Goal: Information Seeking & Learning: Learn about a topic

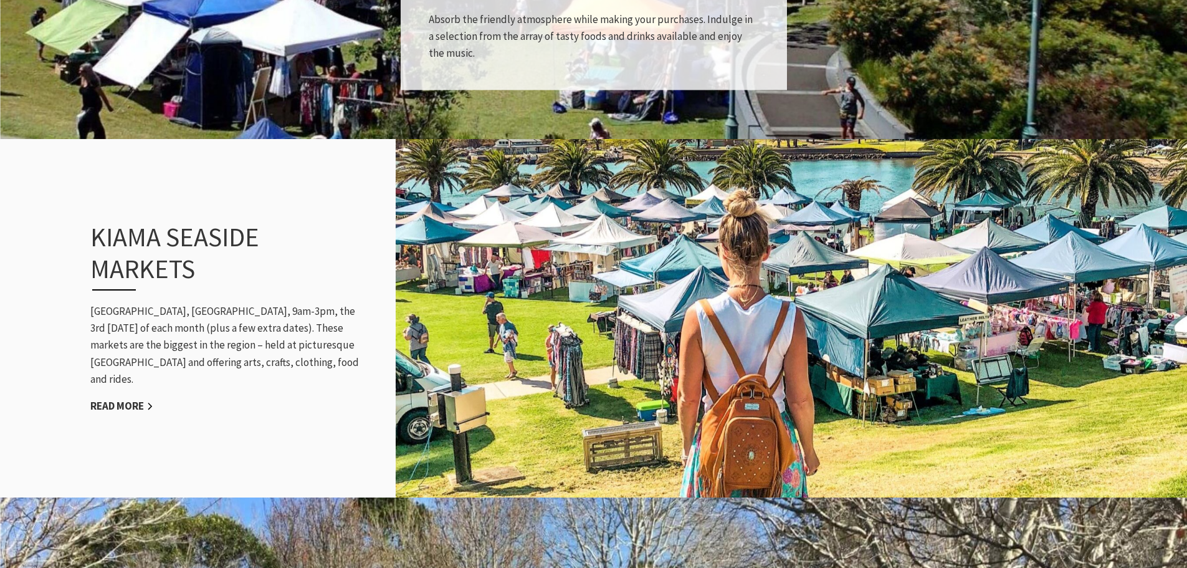
scroll to position [1122, 0]
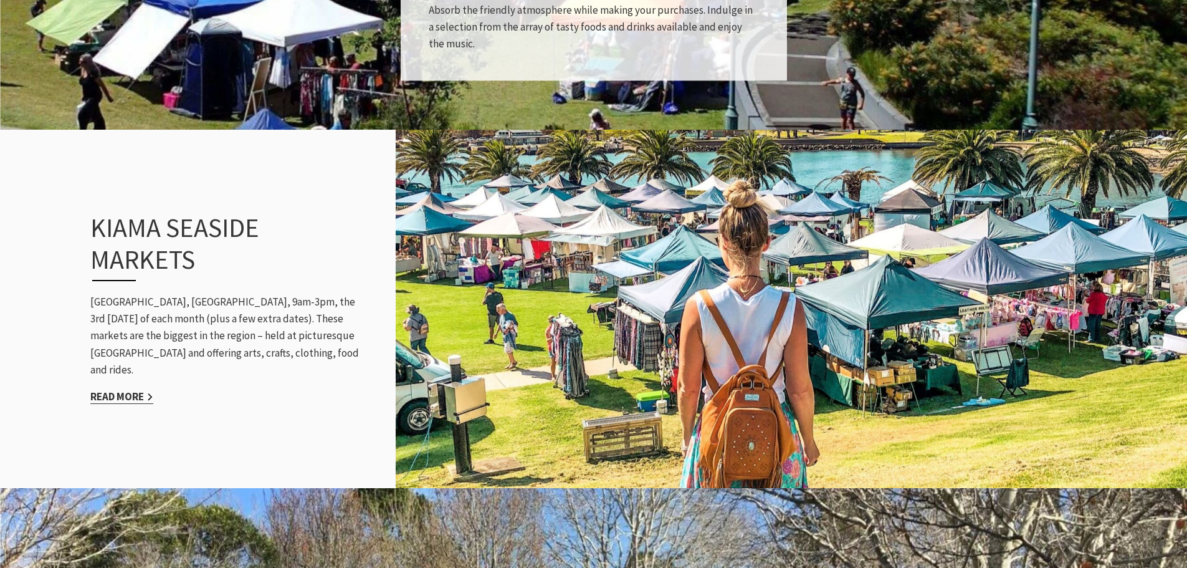
click at [112, 390] on link "Read More" at bounding box center [121, 397] width 63 height 14
click at [327, 400] on div "Kiama Seaside Markets Black Beach, Kiama, 9am-3pm, the 3rd Sunday of each month…" at bounding box center [227, 308] width 299 height 243
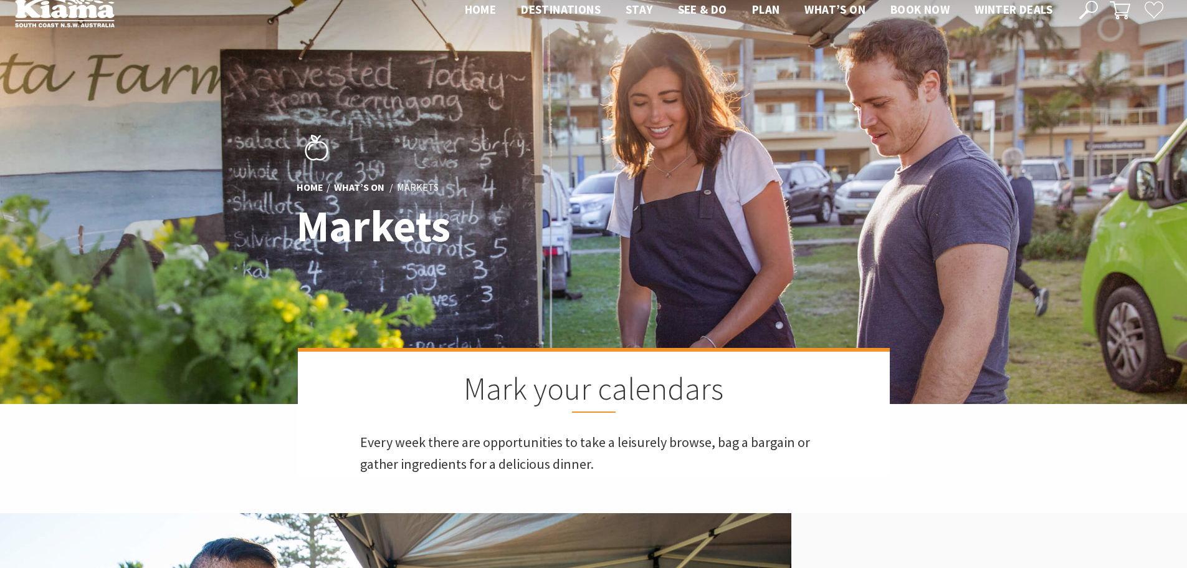
scroll to position [0, 0]
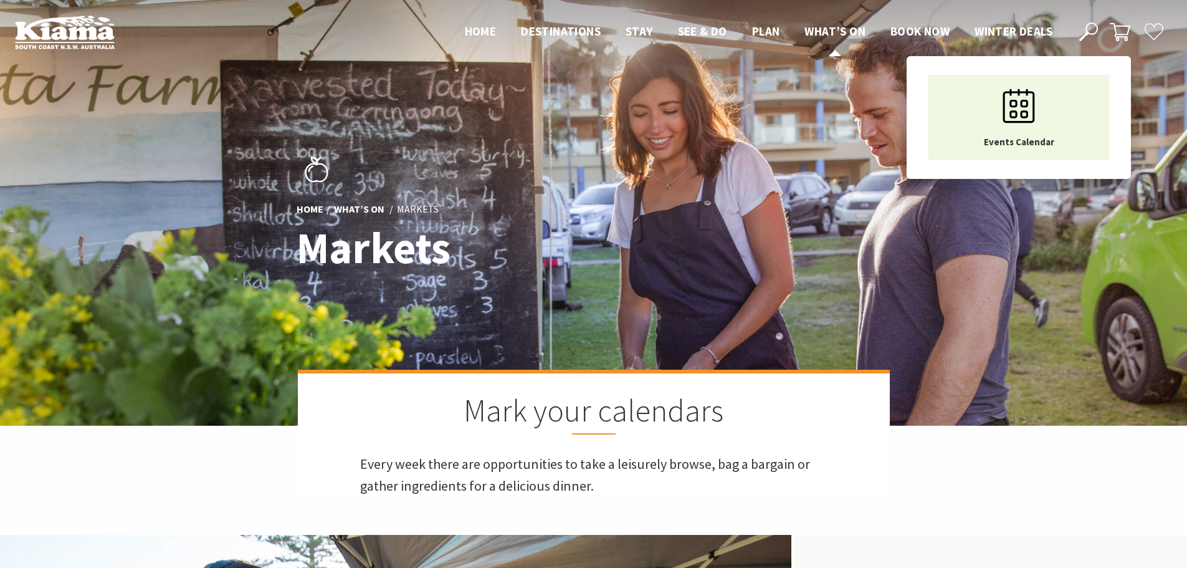
click at [842, 28] on span "What’s On" at bounding box center [835, 31] width 61 height 15
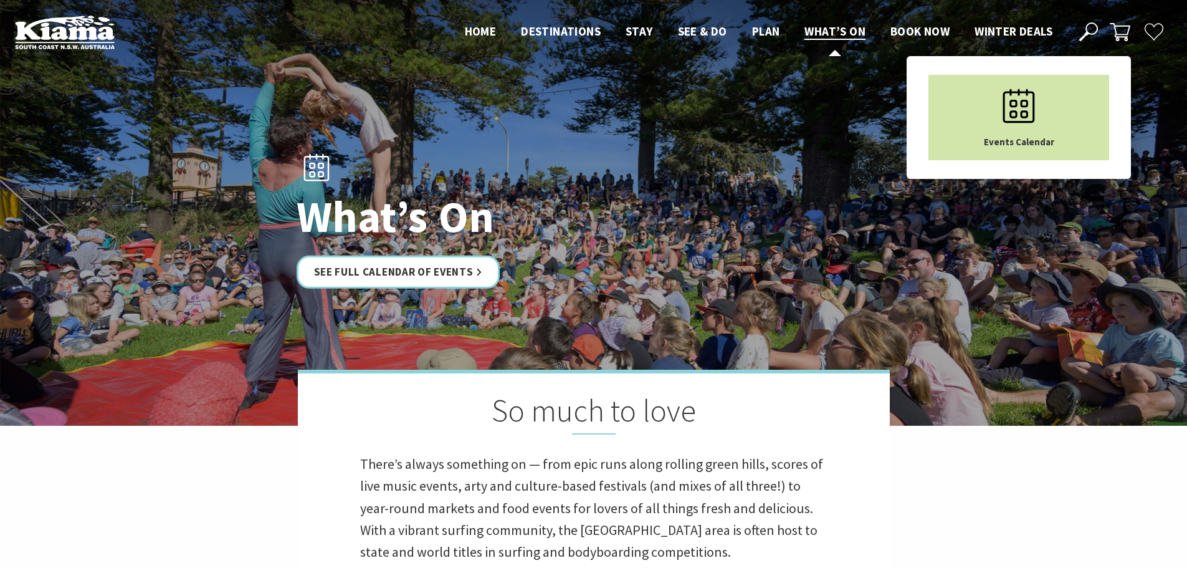
click at [1019, 107] on icon "Main Menu" at bounding box center [1019, 106] width 62 height 62
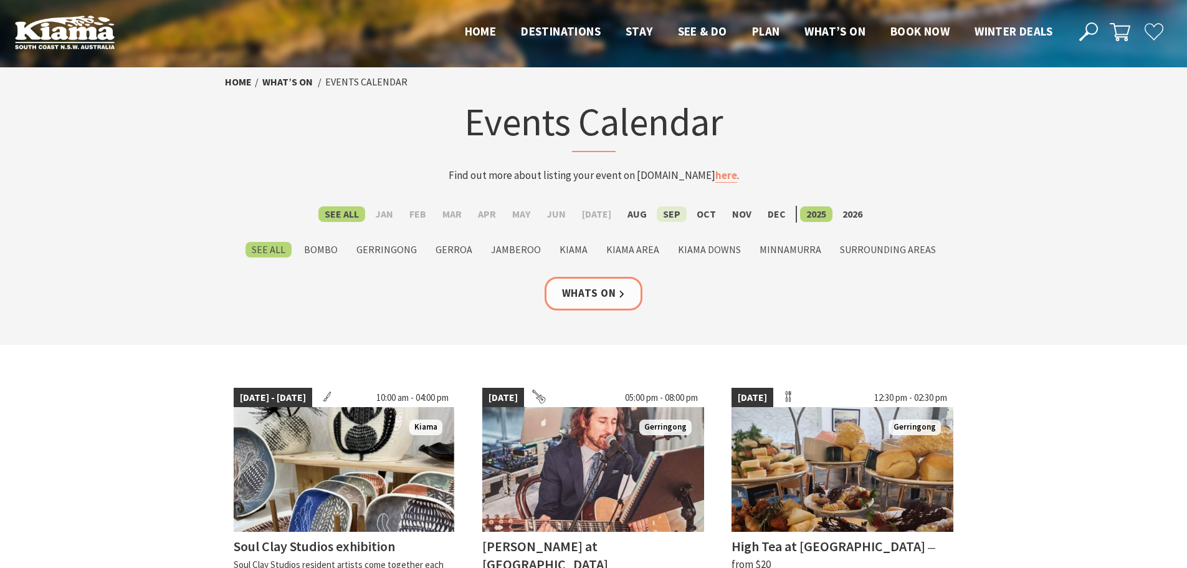
click at [658, 214] on label "Sep" at bounding box center [672, 214] width 30 height 16
click at [0, 0] on input "Sep" at bounding box center [0, 0] width 0 height 0
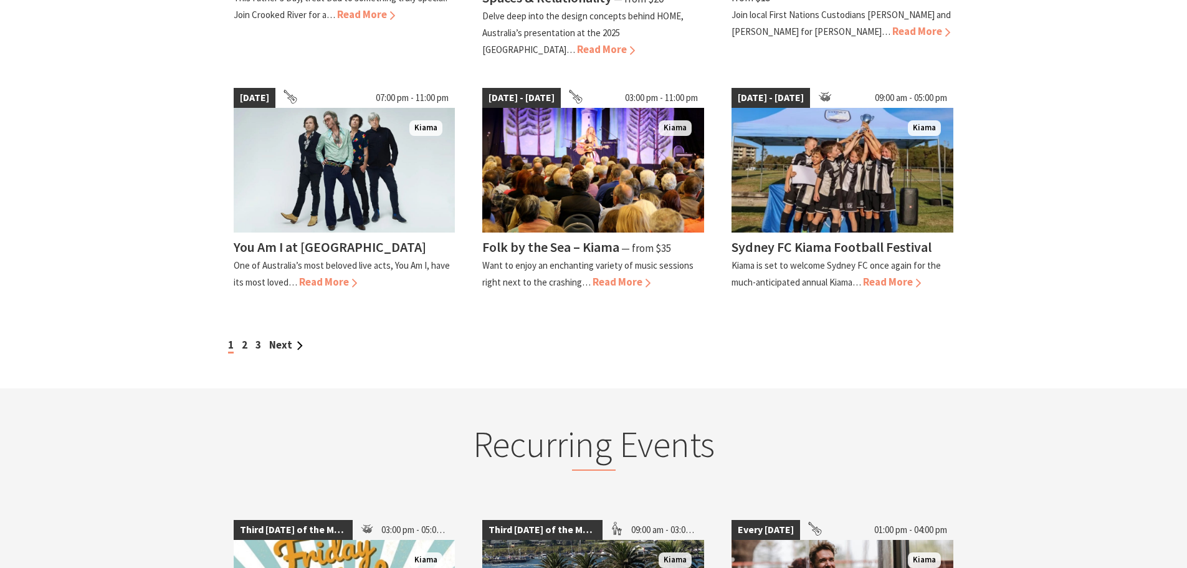
scroll to position [1184, 0]
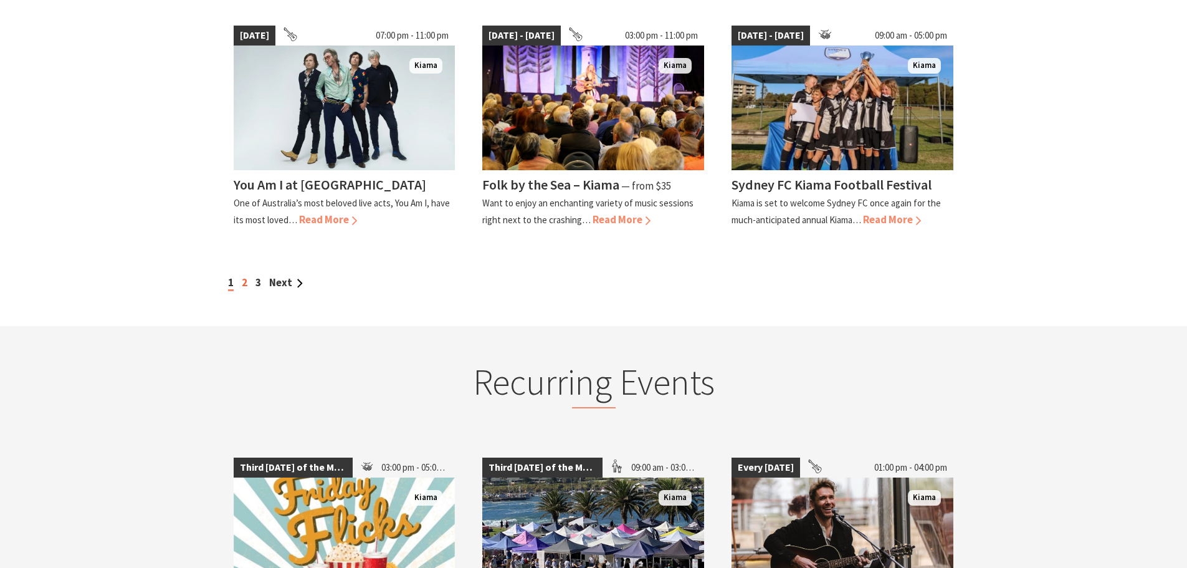
click at [242, 276] on link "2" at bounding box center [245, 283] width 6 height 14
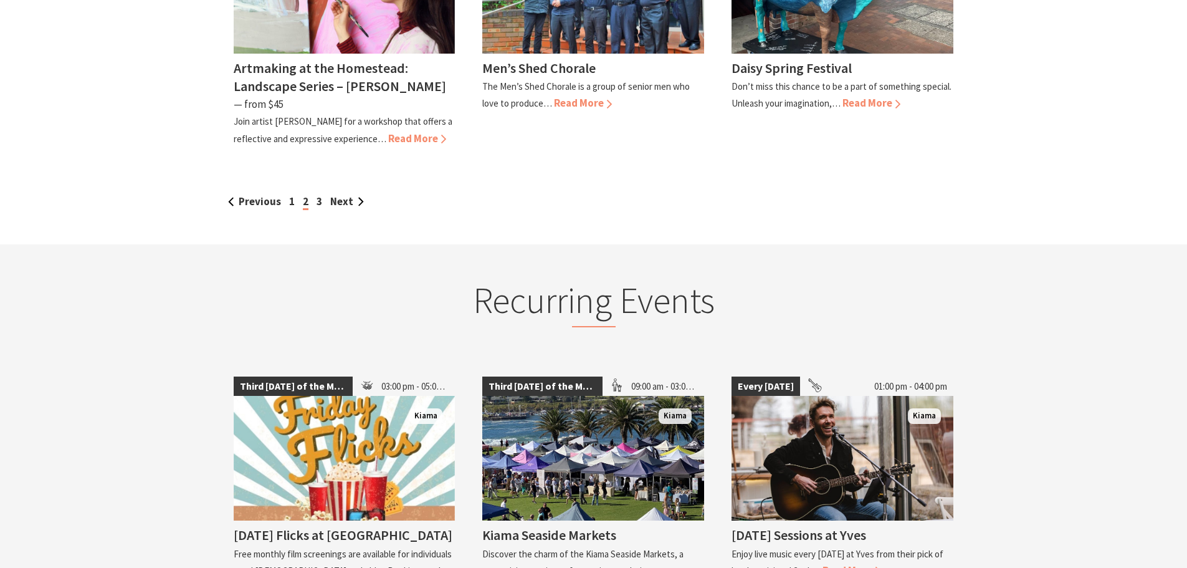
scroll to position [1309, 0]
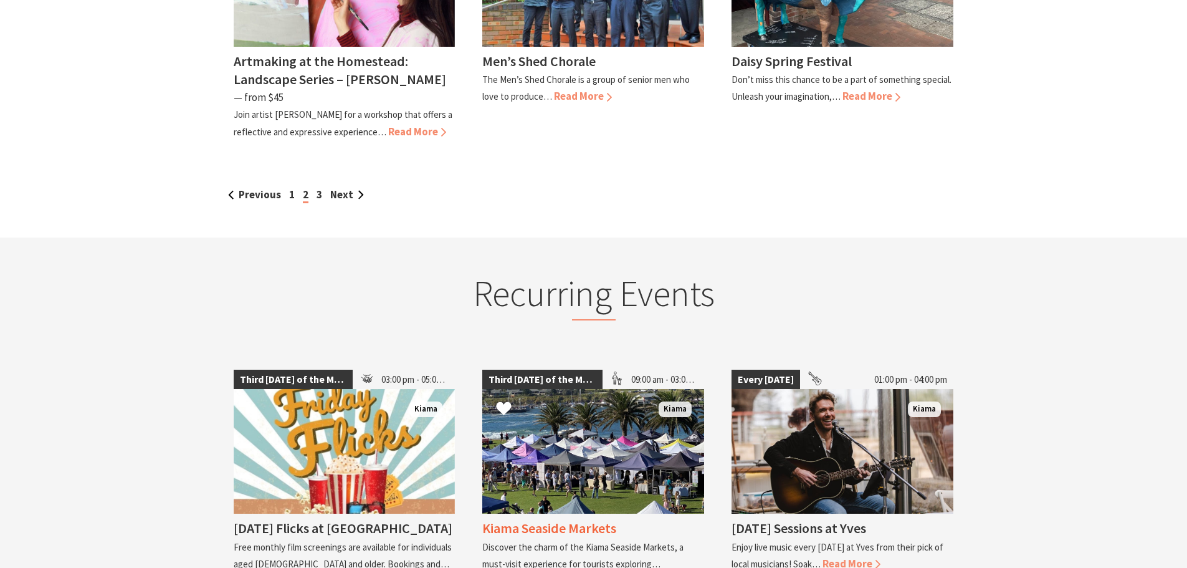
click at [555, 389] on img at bounding box center [593, 451] width 222 height 125
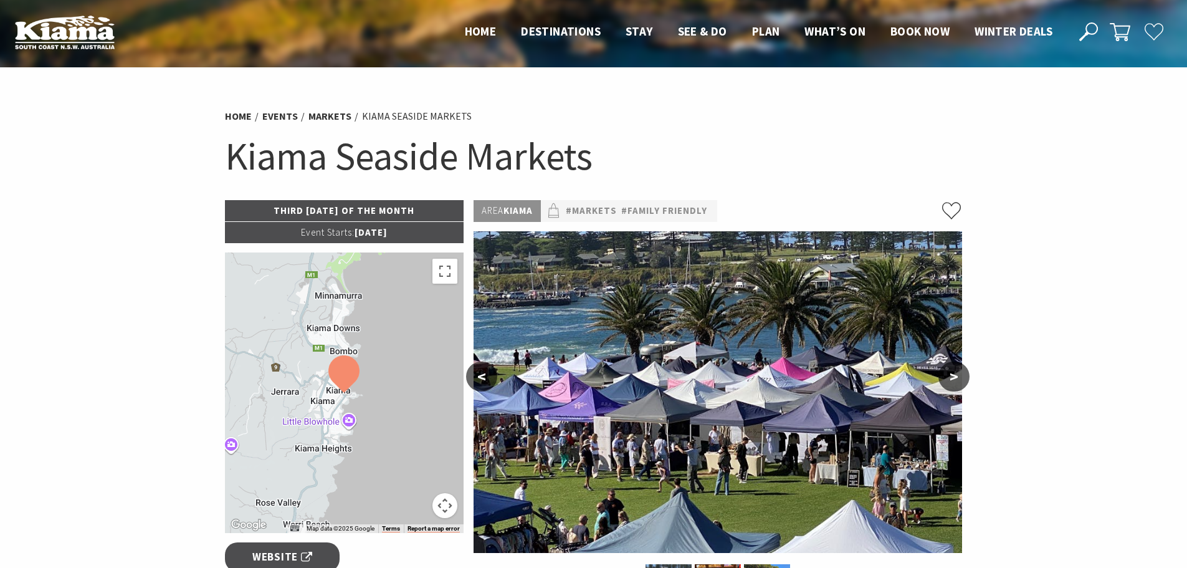
click at [943, 377] on button ">" at bounding box center [954, 377] width 31 height 30
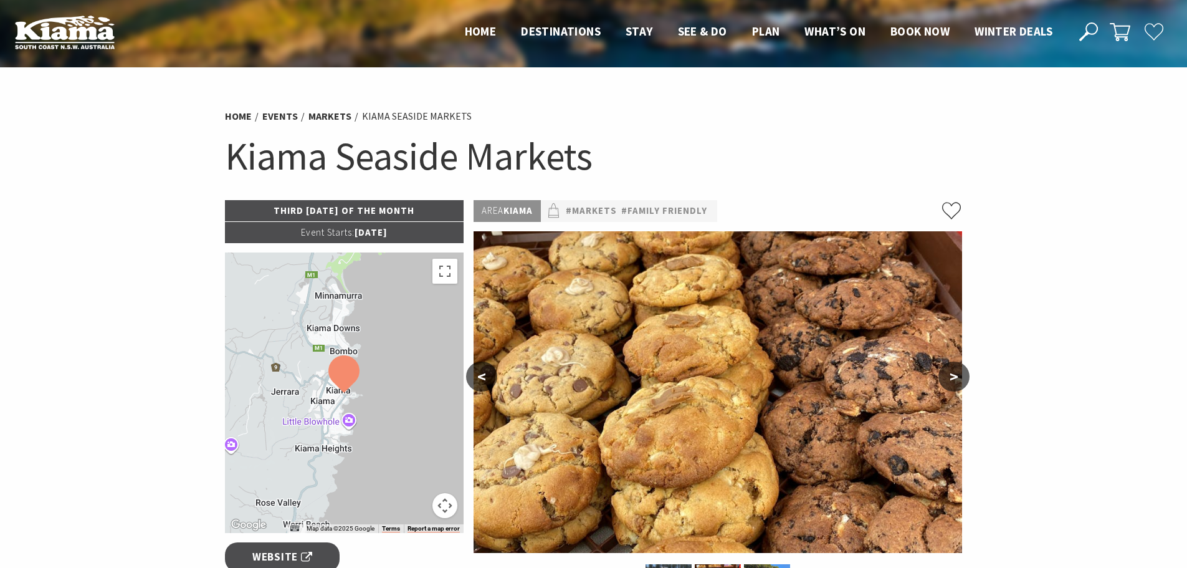
click at [943, 377] on button ">" at bounding box center [954, 377] width 31 height 30
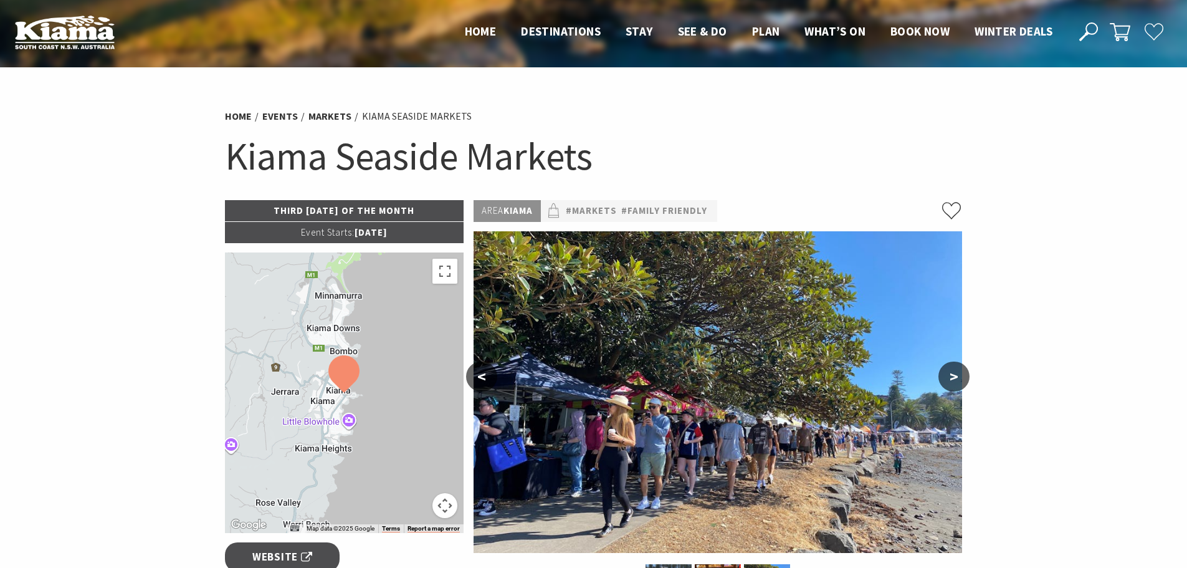
click at [943, 377] on button ">" at bounding box center [954, 377] width 31 height 30
click at [946, 373] on button ">" at bounding box center [954, 377] width 31 height 30
click at [953, 372] on button ">" at bounding box center [954, 377] width 31 height 30
click at [483, 375] on button "<" at bounding box center [481, 377] width 31 height 30
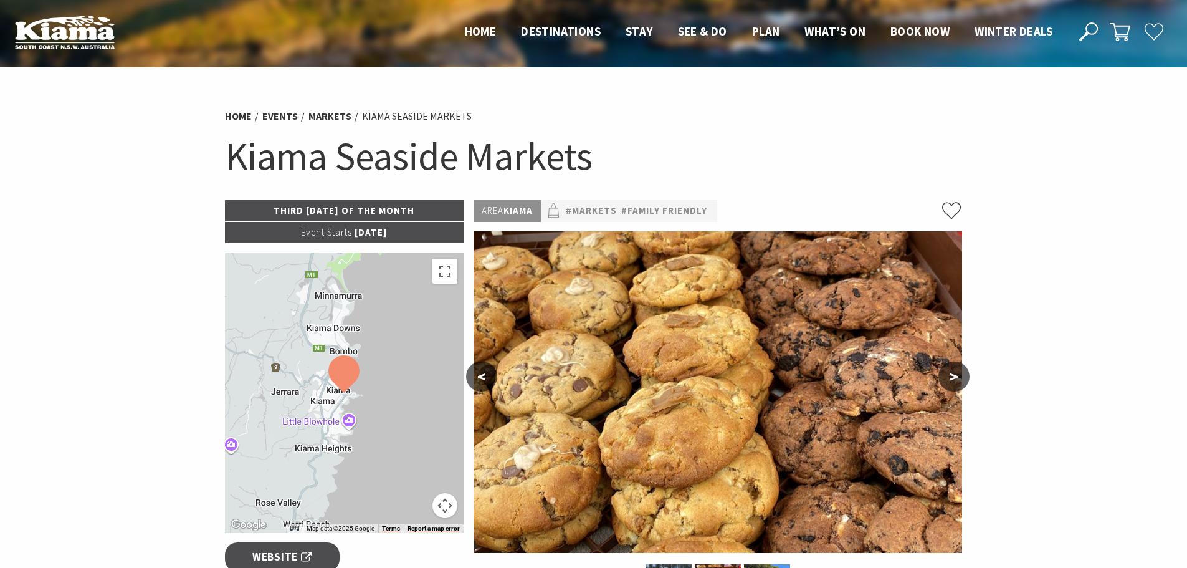
click at [483, 373] on button "<" at bounding box center [481, 377] width 31 height 30
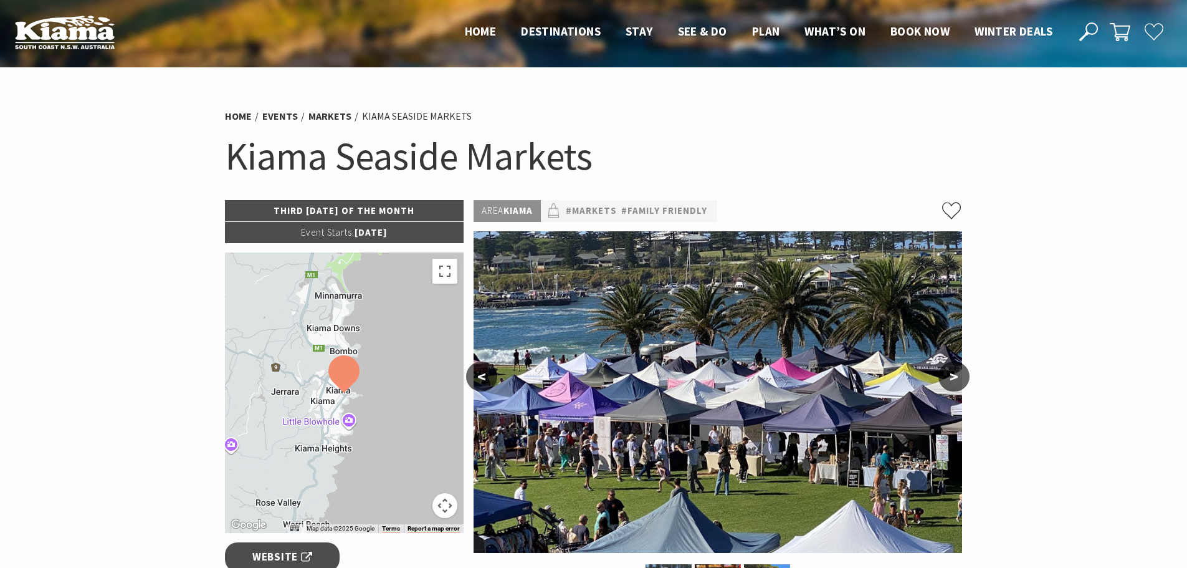
click at [483, 373] on button "<" at bounding box center [481, 377] width 31 height 30
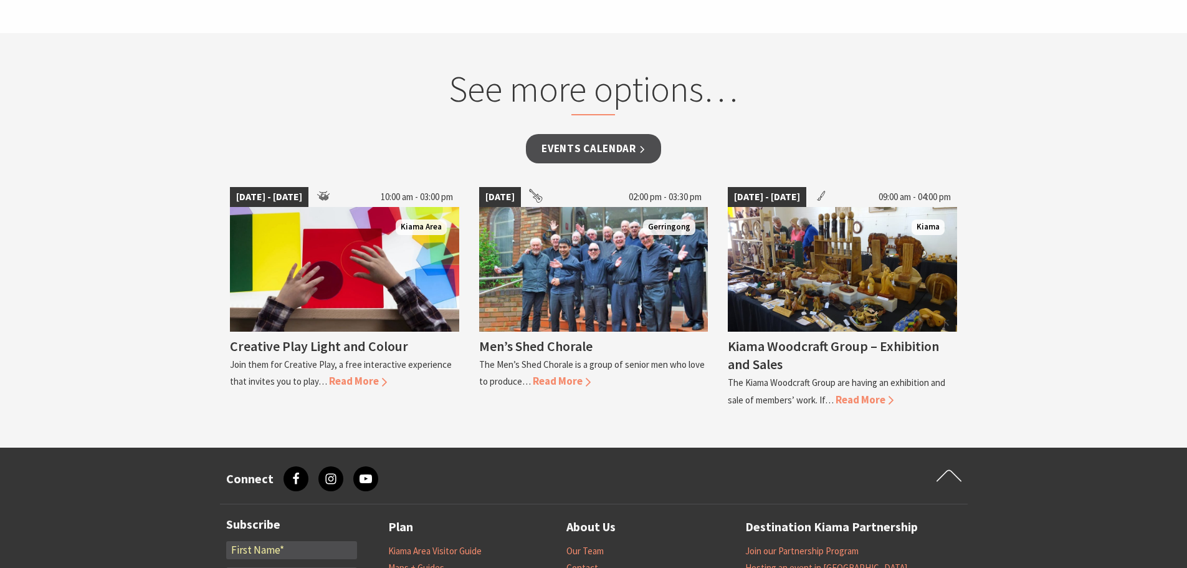
scroll to position [997, 0]
